Goal: Check status

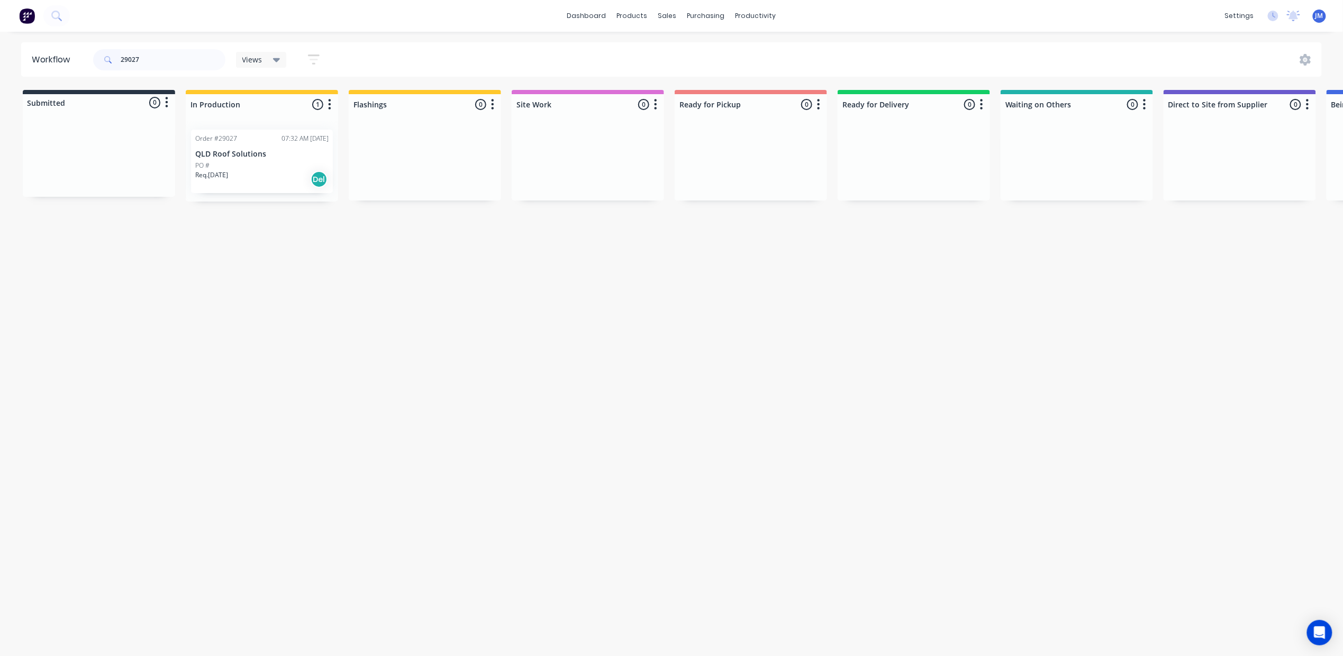
click at [271, 161] on div "Order #29027 07:32 AM [DATE] QLD Roof Solutions PO # Req. [DATE] Del" at bounding box center [262, 161] width 142 height 63
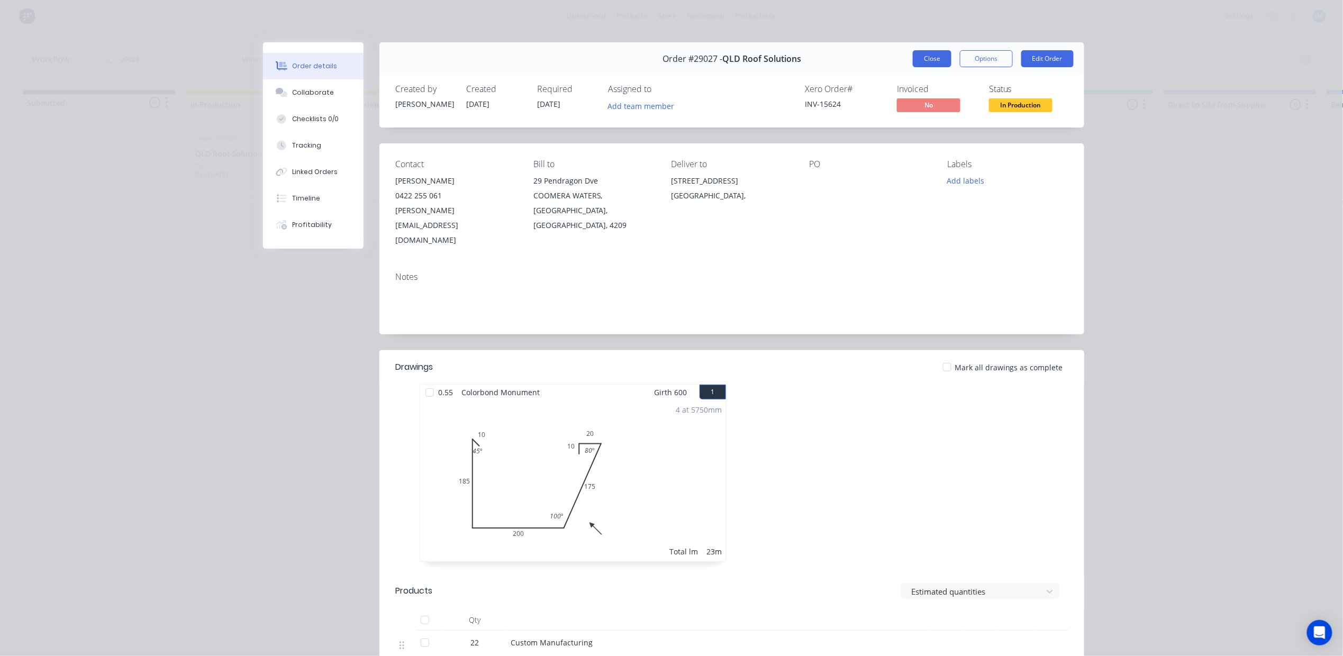
click at [925, 55] on button "Close" at bounding box center [932, 58] width 39 height 17
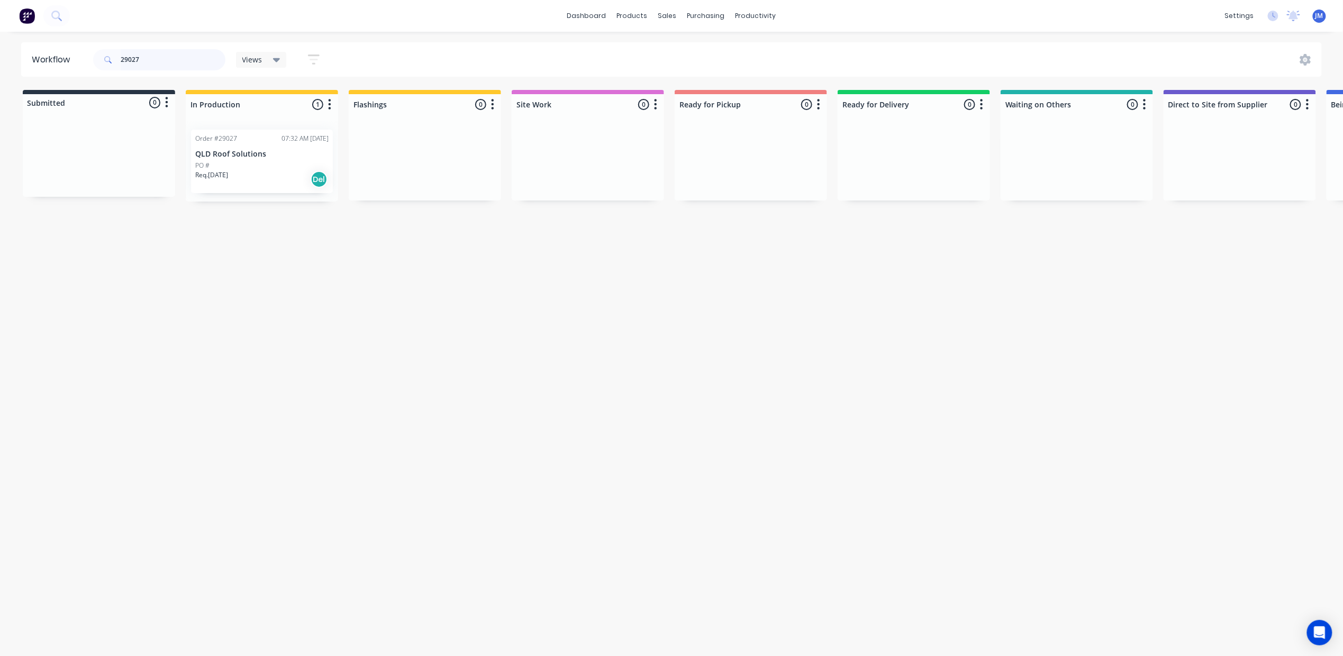
click at [159, 60] on input "29027" at bounding box center [173, 59] width 105 height 21
type input "2"
drag, startPoint x: 129, startPoint y: 166, endPoint x: 331, endPoint y: 149, distance: 202.8
click at [333, 152] on div "Submitted 1 Status colour #273444 hex #273444 Save Cancel Summaries Total order…" at bounding box center [951, 146] width 1918 height 112
drag, startPoint x: 132, startPoint y: 161, endPoint x: 431, endPoint y: 143, distance: 299.5
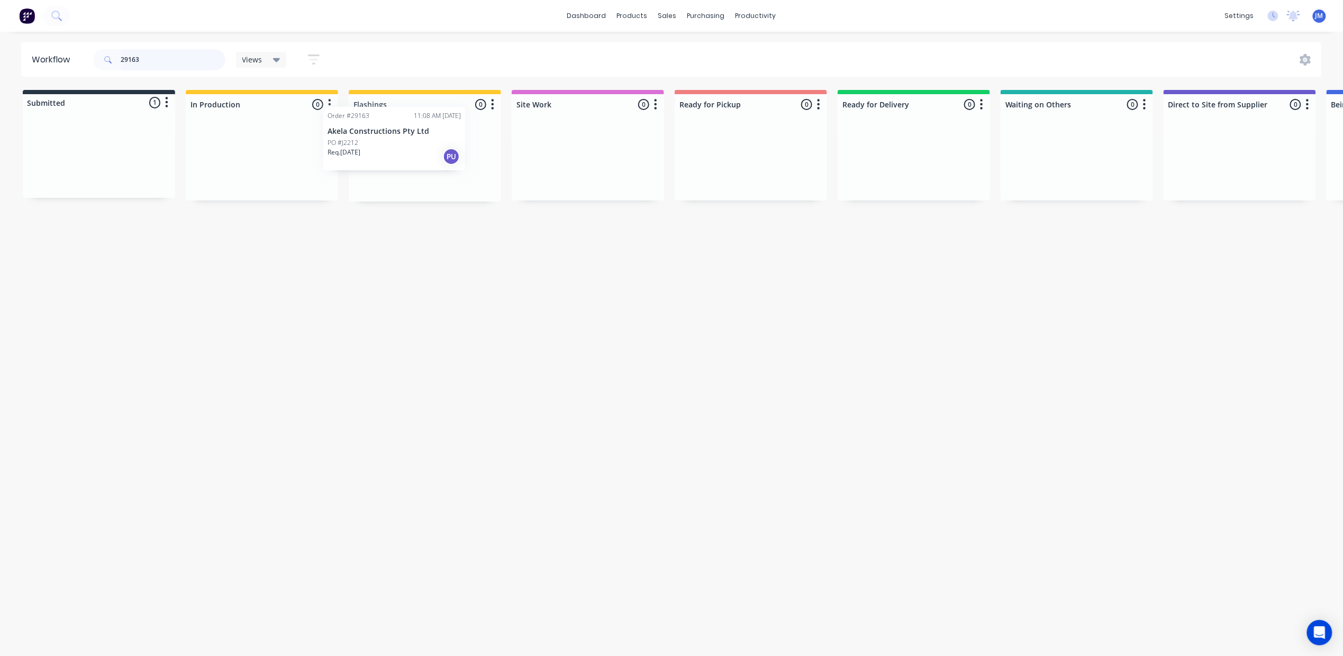
click at [431, 143] on div "Submitted 1 Status colour #273444 hex #273444 Save Cancel Summaries Total order…" at bounding box center [951, 146] width 1918 height 112
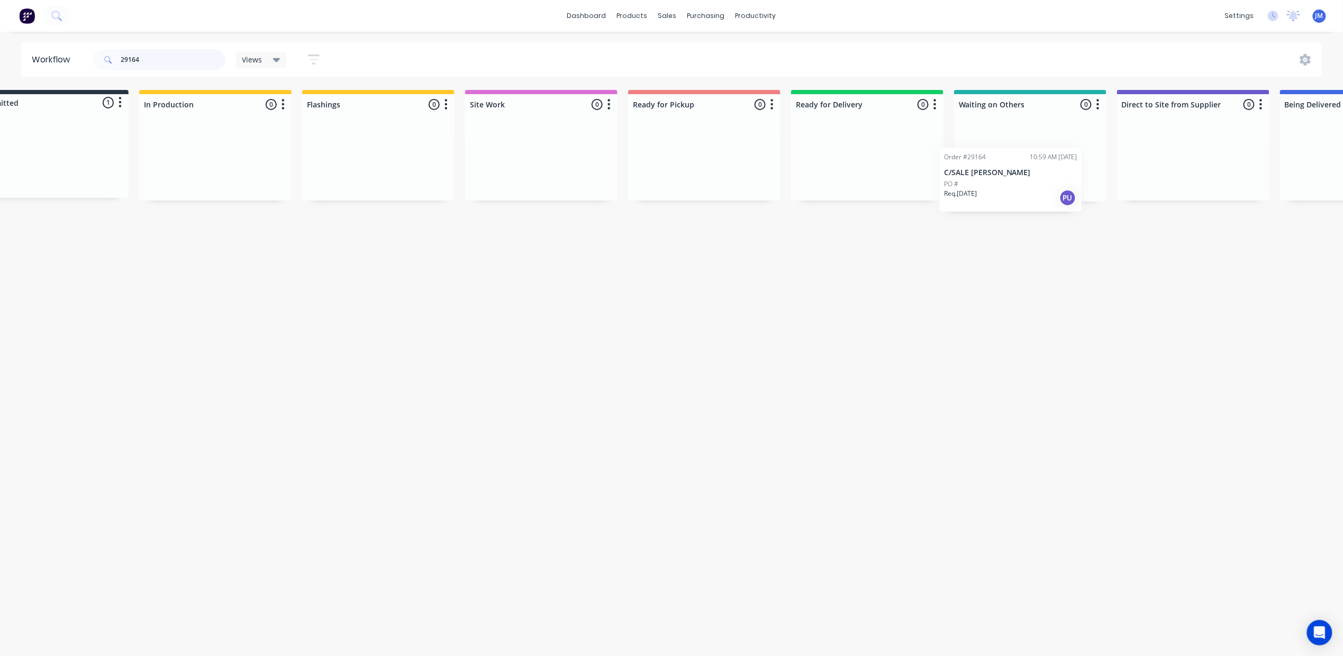
scroll to position [0, 53]
drag, startPoint x: 338, startPoint y: 182, endPoint x: 987, endPoint y: 192, distance: 649.8
click at [1014, 198] on div "Submitted 1 Status colour #273444 hex #273444 Save Cancel Summaries Total order…" at bounding box center [899, 146] width 1918 height 112
drag, startPoint x: 160, startPoint y: 63, endPoint x: 166, endPoint y: 66, distance: 6.2
click at [161, 63] on input "29164" at bounding box center [173, 59] width 105 height 21
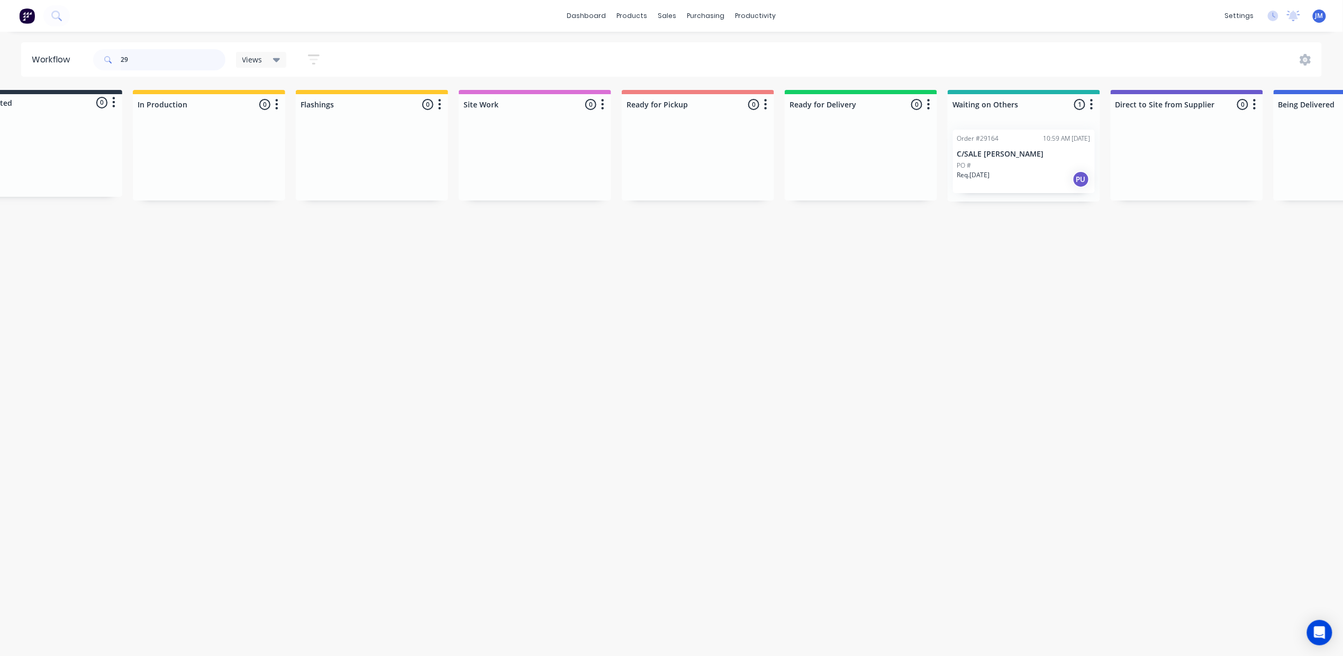
type input "2"
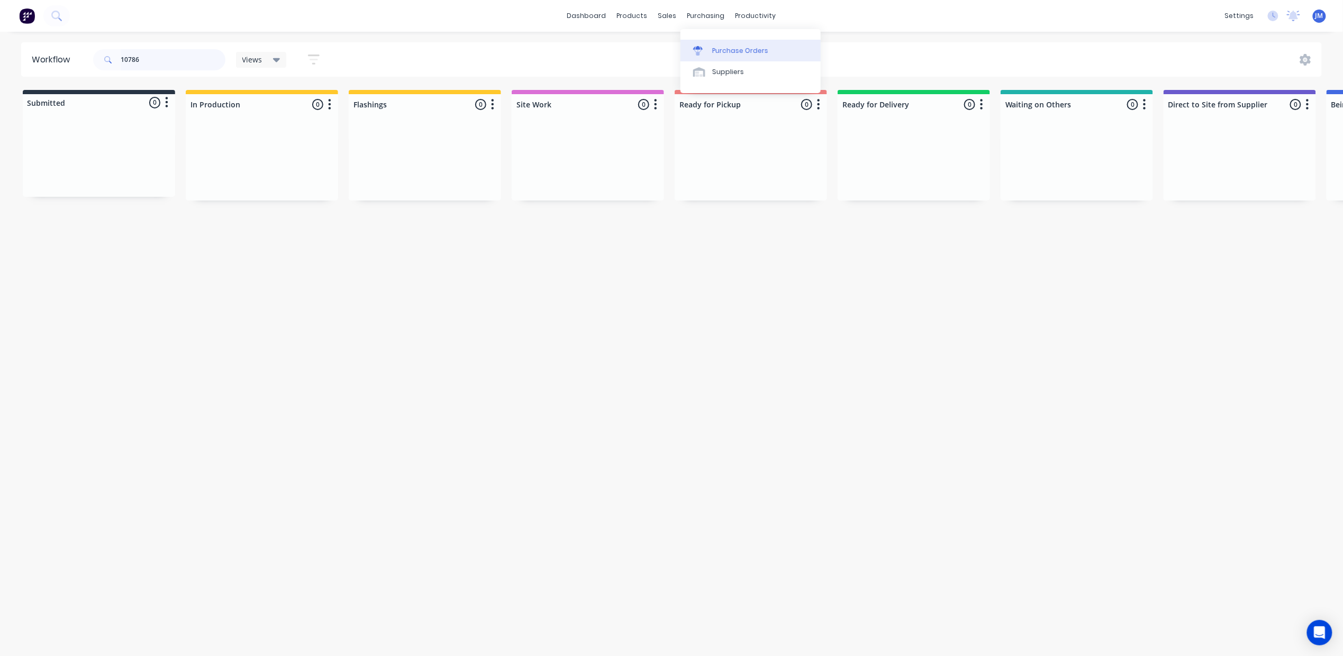
type input "10786"
click at [733, 59] on link "Purchase Orders" at bounding box center [750, 50] width 140 height 21
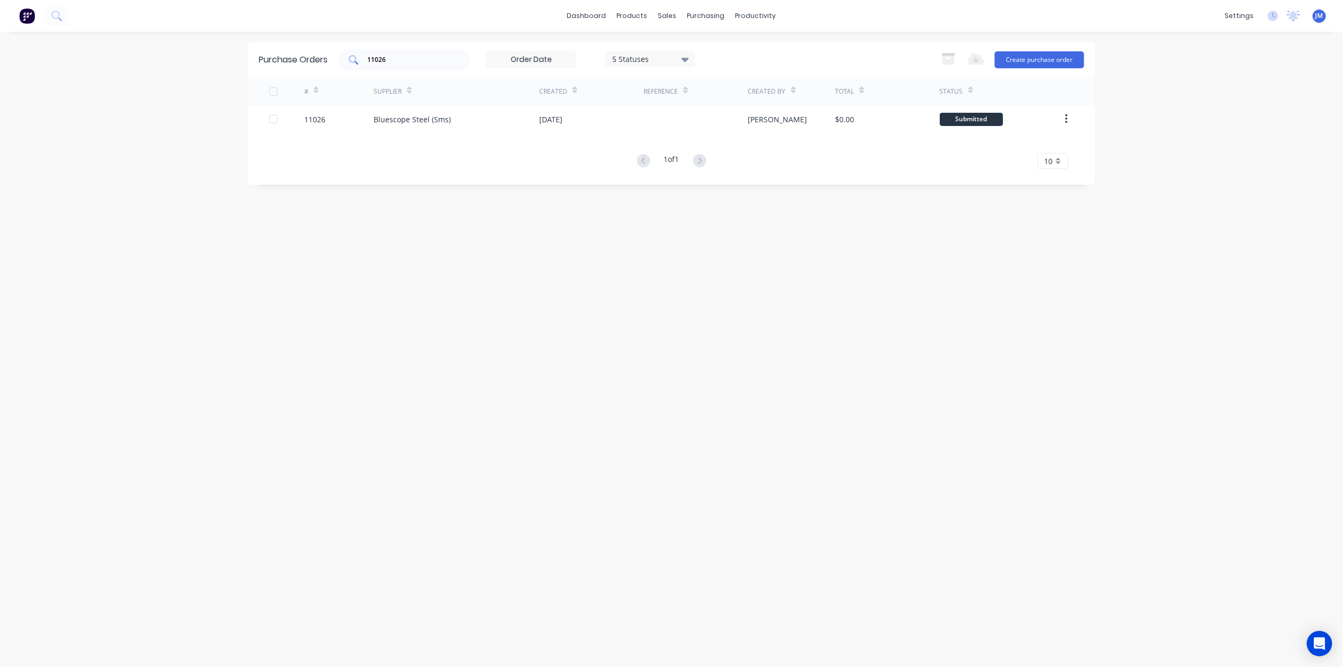
click at [416, 66] on div "11026" at bounding box center [404, 59] width 132 height 21
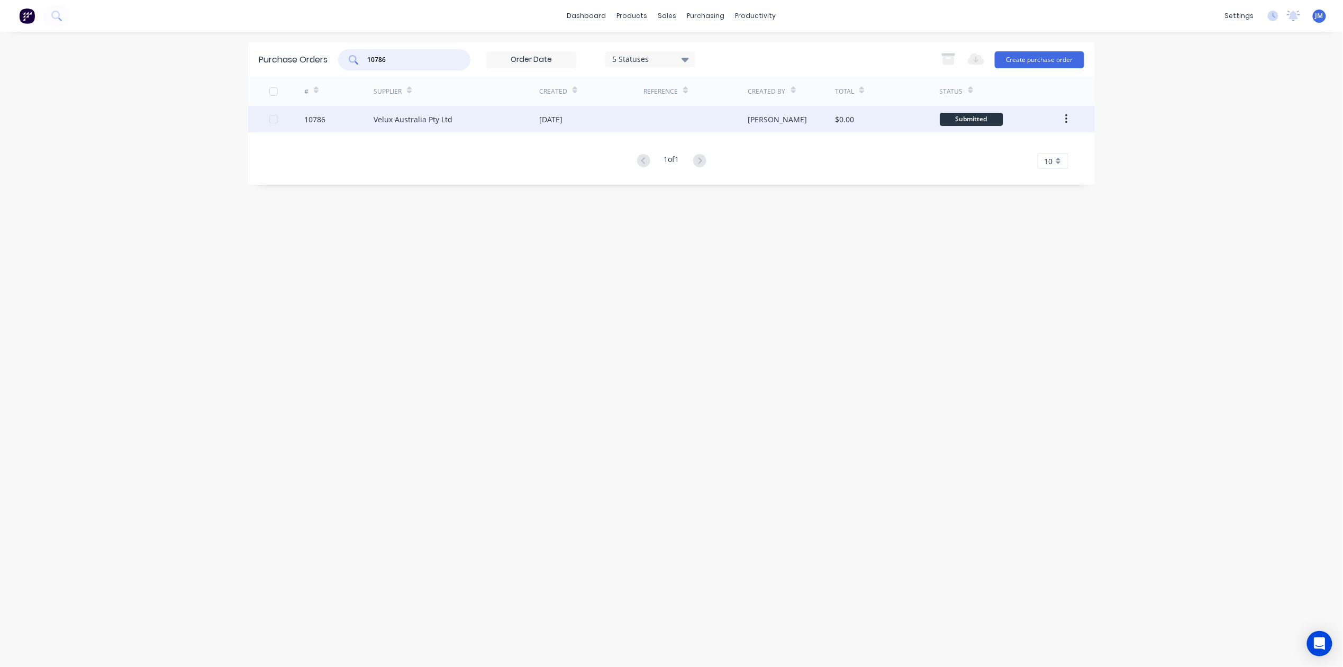
type input "10786"
click at [511, 121] on div "Velux Australia Pty Ltd" at bounding box center [457, 119] width 166 height 26
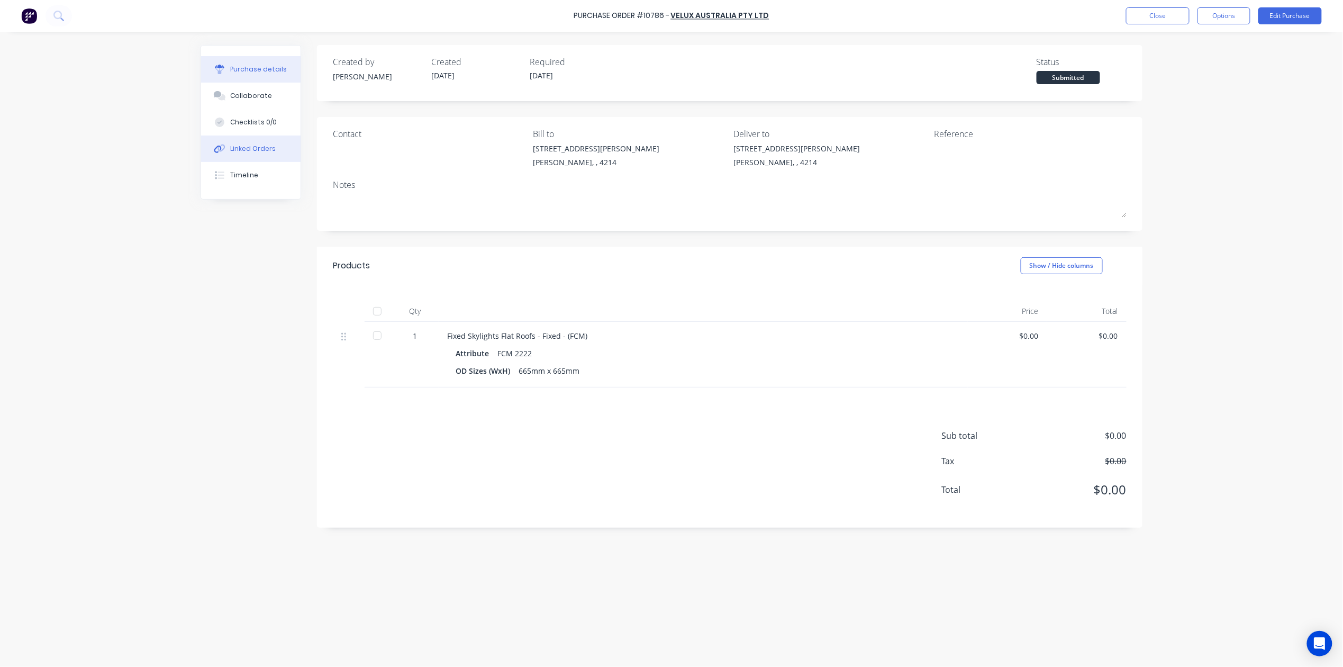
click at [255, 151] on div "Linked Orders" at bounding box center [254, 149] width 46 height 10
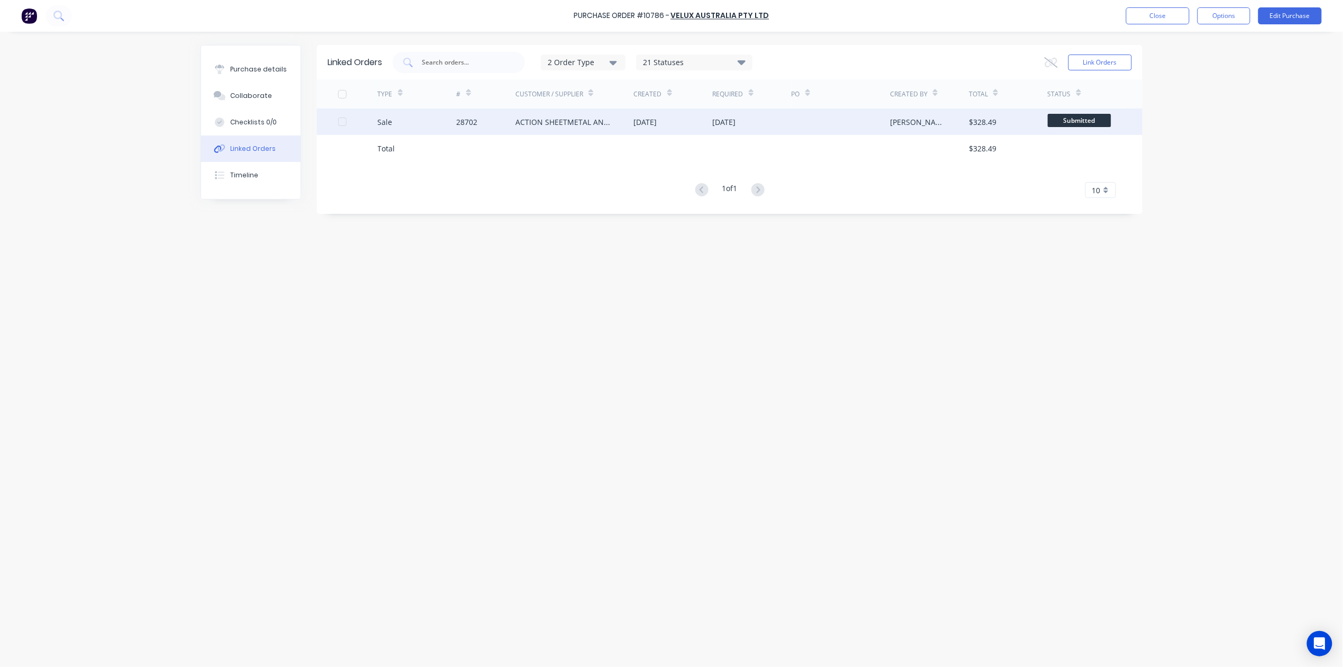
click at [803, 124] on div at bounding box center [841, 121] width 98 height 26
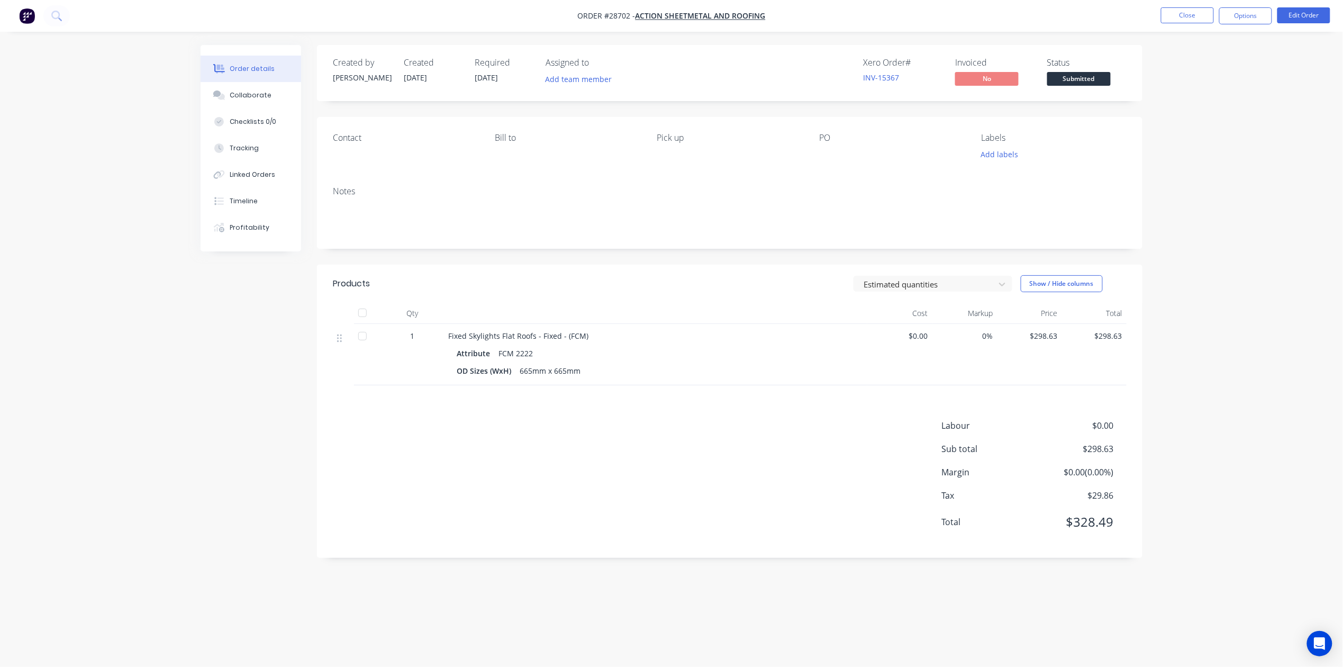
click at [1178, 24] on nav "Order #28702 - ACTION SHEETMETAL AND ROOFING Close Options Edit Order" at bounding box center [671, 16] width 1343 height 32
click at [1203, 15] on button "Close" at bounding box center [1187, 15] width 53 height 16
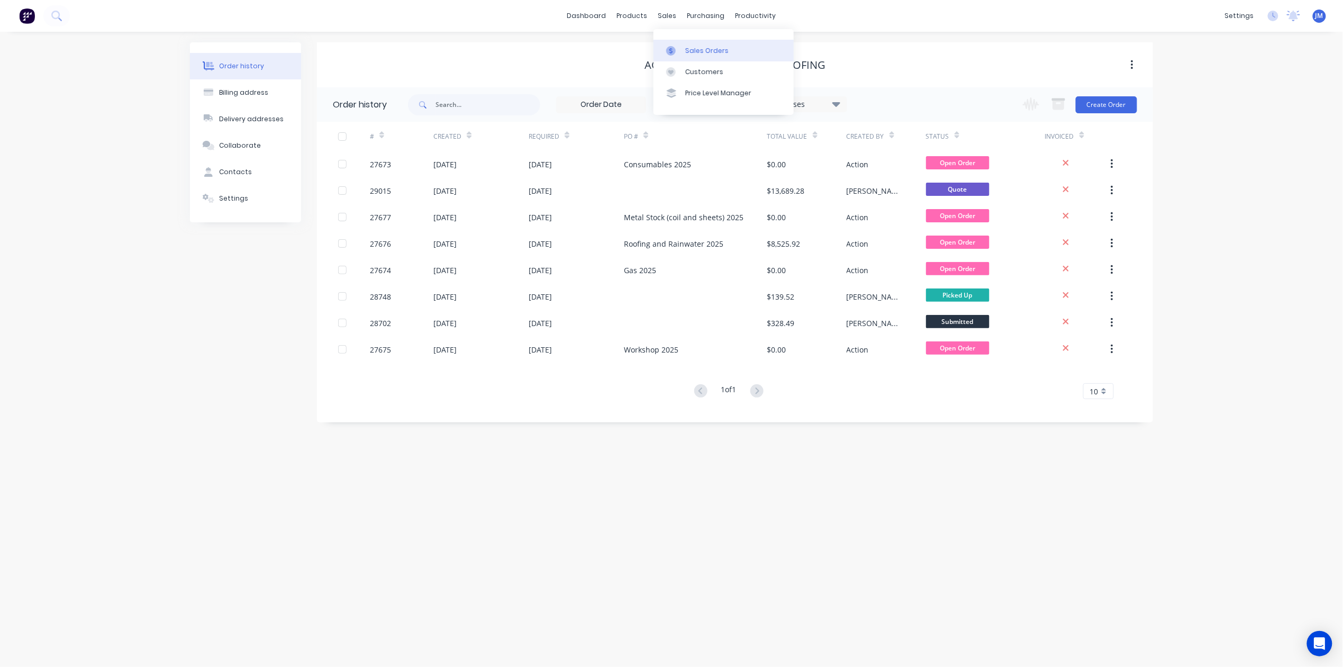
click at [691, 47] on div "Sales Orders" at bounding box center [706, 51] width 43 height 10
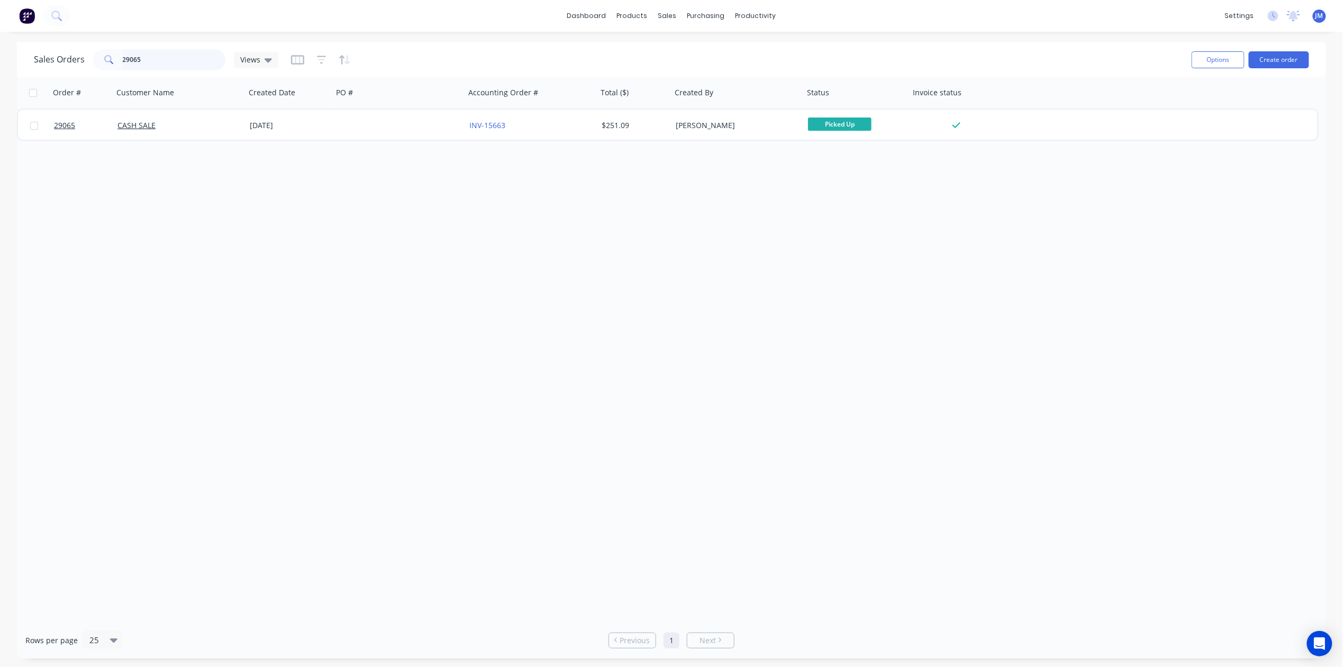
click at [178, 62] on input "29065" at bounding box center [174, 59] width 103 height 21
type input "2"
type input "w"
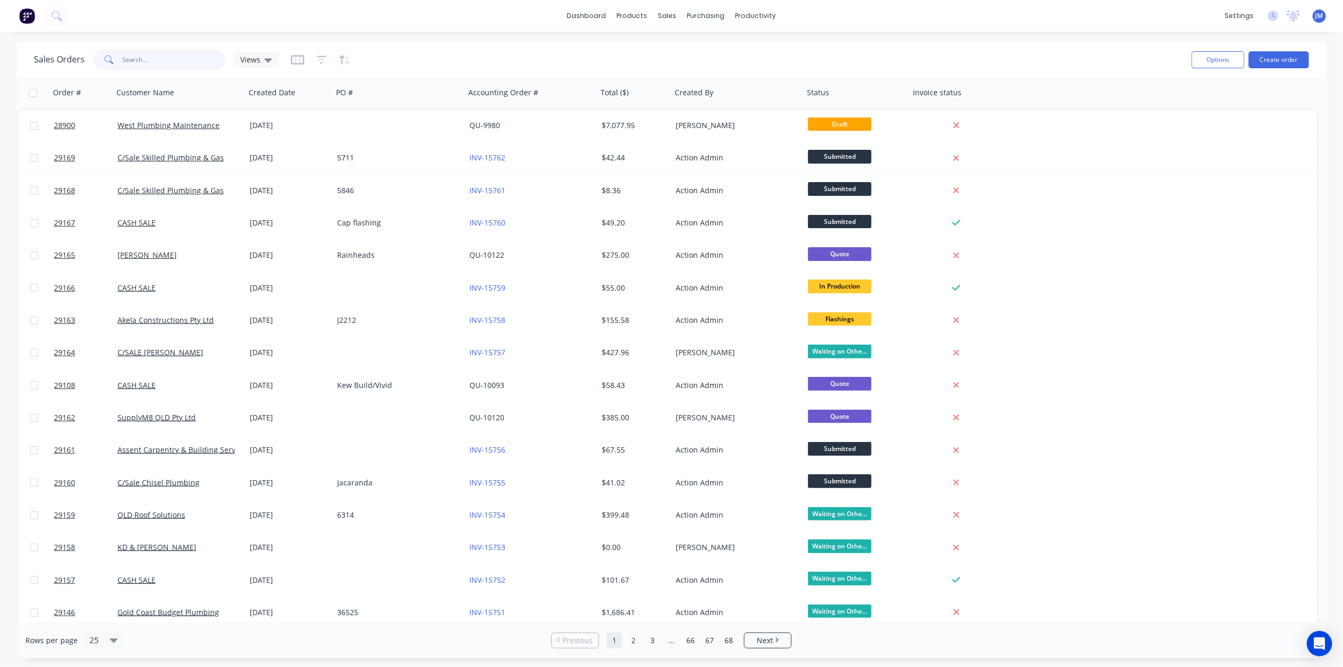
type input "="
click at [773, 35] on div "Workflow Planner Delivery Scheduling Timesheets" at bounding box center [796, 82] width 140 height 107
click at [767, 47] on div "Workflow" at bounding box center [774, 51] width 32 height 10
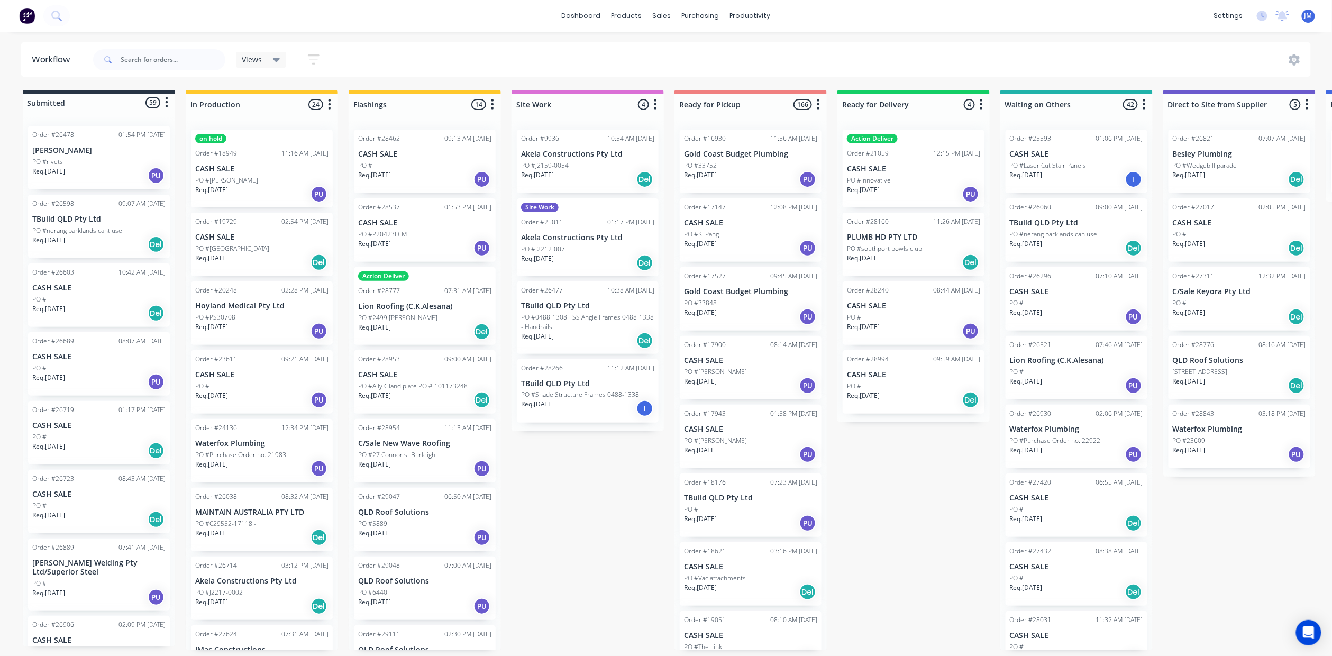
click at [905, 499] on div "Submitted 59 Status colour #273444 hex #273444 Save Cancel Summaries Total orde…" at bounding box center [951, 370] width 1918 height 560
click at [132, 60] on input "text" at bounding box center [173, 59] width 105 height 21
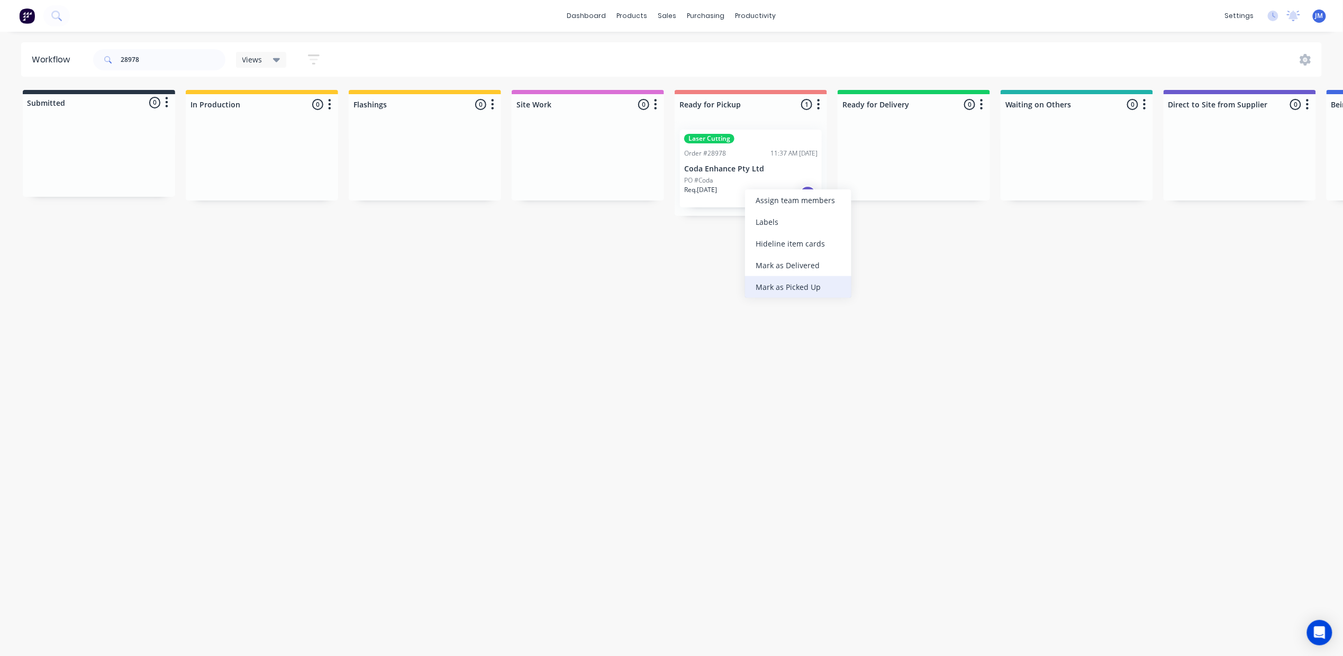
click at [805, 288] on div "Mark as Picked Up" at bounding box center [798, 287] width 106 height 22
click at [157, 54] on input "28978" at bounding box center [173, 59] width 105 height 21
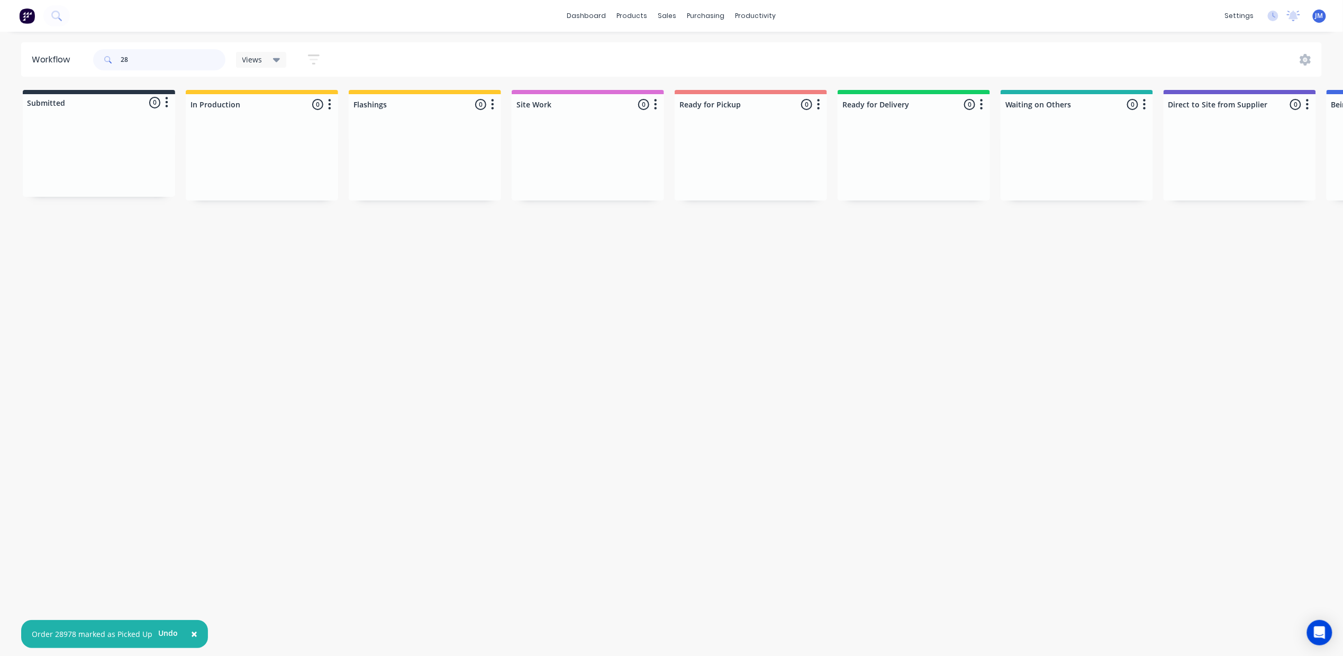
type input "2"
drag, startPoint x: 438, startPoint y: 144, endPoint x: 743, endPoint y: 112, distance: 306.5
click at [738, 116] on div "Submitted 0 Status colour #273444 hex #273444 Save Cancel Summaries Total order…" at bounding box center [951, 146] width 1918 height 112
drag, startPoint x: 183, startPoint y: 60, endPoint x: 98, endPoint y: 66, distance: 84.9
click at [98, 66] on div "28537" at bounding box center [159, 59] width 132 height 21
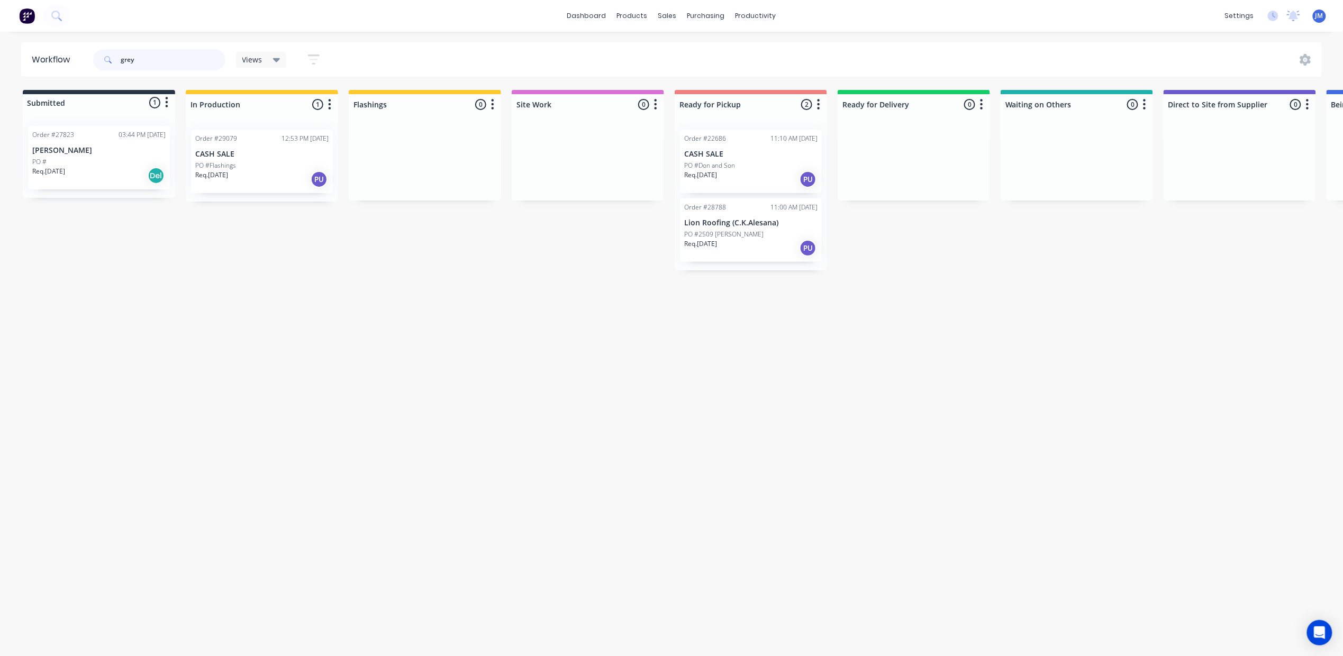
type input "grey"
click at [287, 153] on p "CASH SALE" at bounding box center [261, 154] width 133 height 9
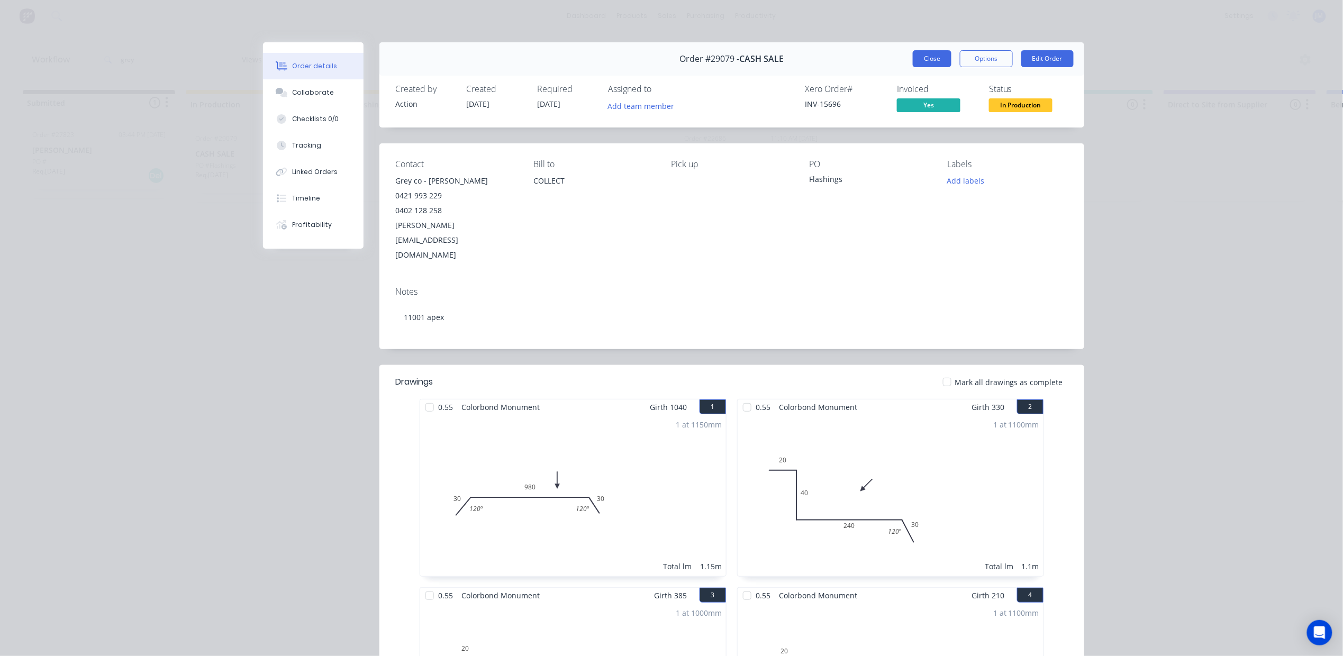
click at [923, 60] on button "Close" at bounding box center [932, 58] width 39 height 17
